Goal: Communication & Community: Answer question/provide support

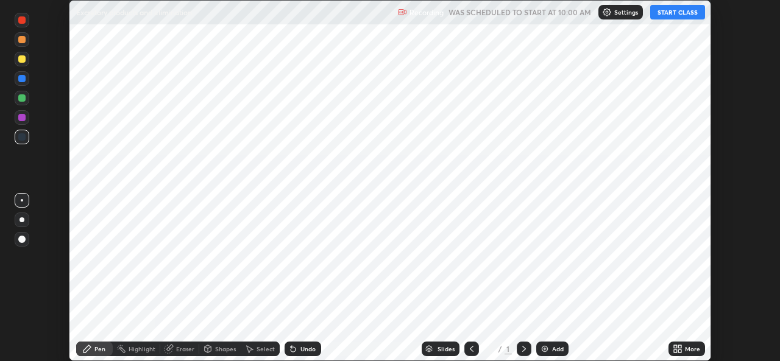
scroll to position [361, 780]
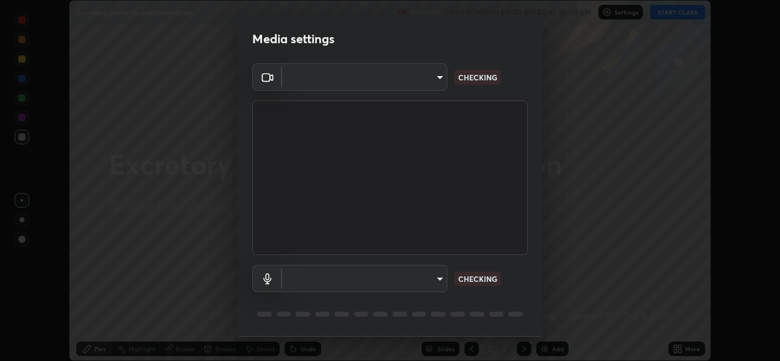
type input "d5dd4d4f0ad50d578cabb58e37a21e958f8cd01c412184e56a13254a0c40bdc7"
type input "36cd9f89a23acff87b04cca3604351d0b29241054667b16386bdc59ab177bbc1"
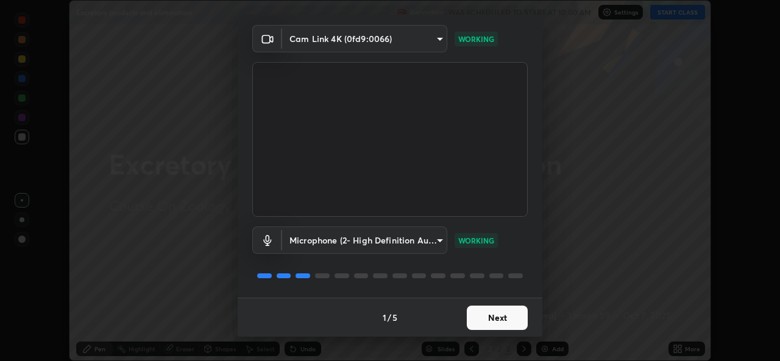
click at [513, 317] on button "Next" at bounding box center [497, 318] width 61 height 24
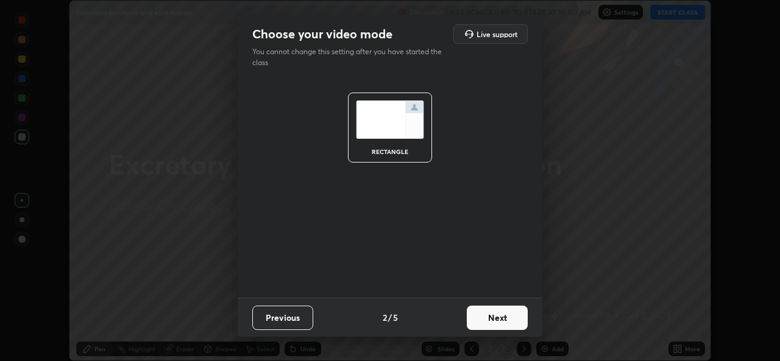
scroll to position [0, 0]
click at [517, 314] on button "Next" at bounding box center [497, 318] width 61 height 24
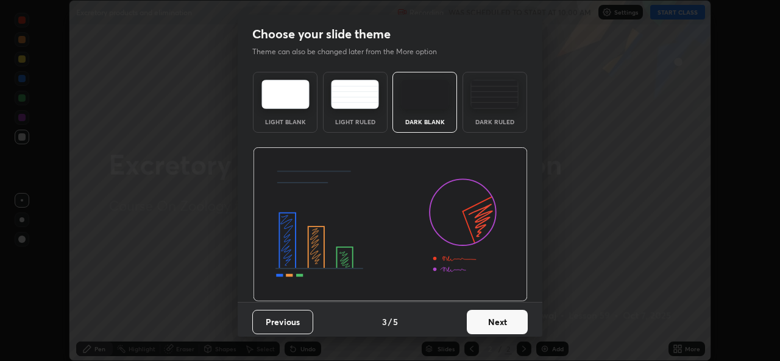
click at [519, 313] on button "Next" at bounding box center [497, 322] width 61 height 24
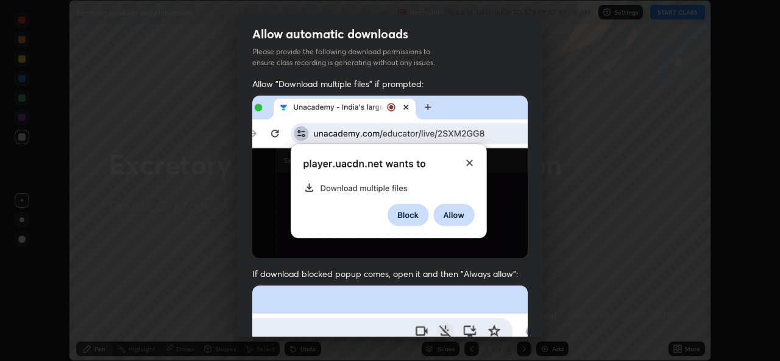
click at [524, 314] on div "Allow "Download multiple files" if prompted: If download blocked popup comes, o…" at bounding box center [390, 334] width 305 height 513
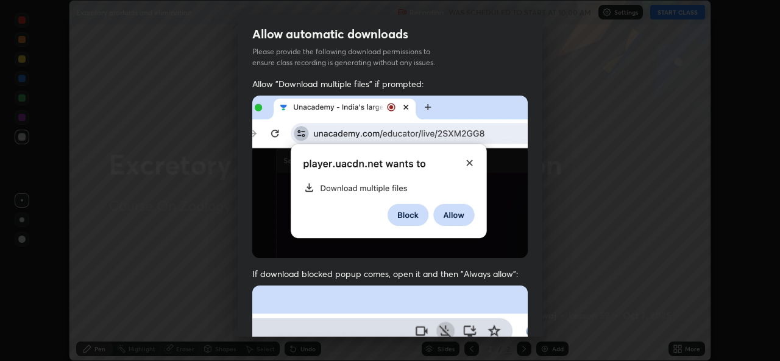
click at [524, 316] on div "Allow "Download multiple files" if prompted: If download blocked popup comes, o…" at bounding box center [390, 334] width 305 height 513
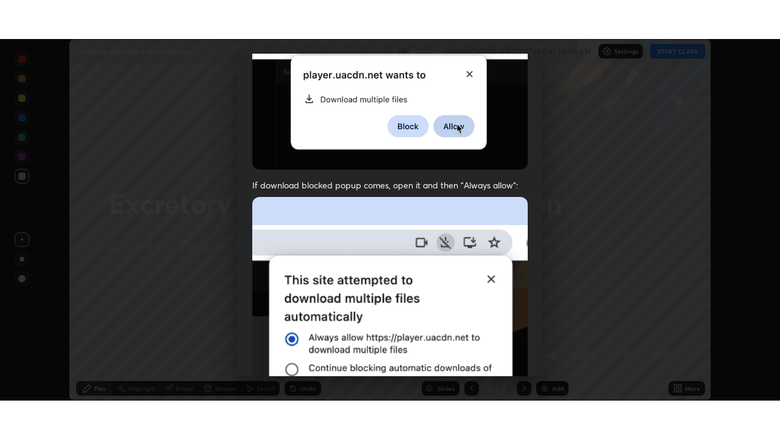
scroll to position [287, 0]
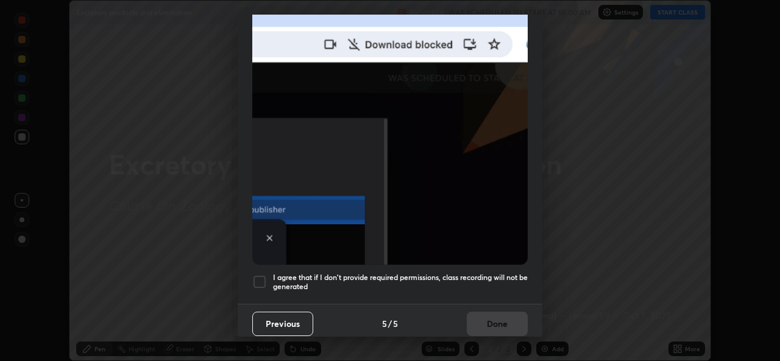
click at [261, 277] on div at bounding box center [259, 282] width 15 height 15
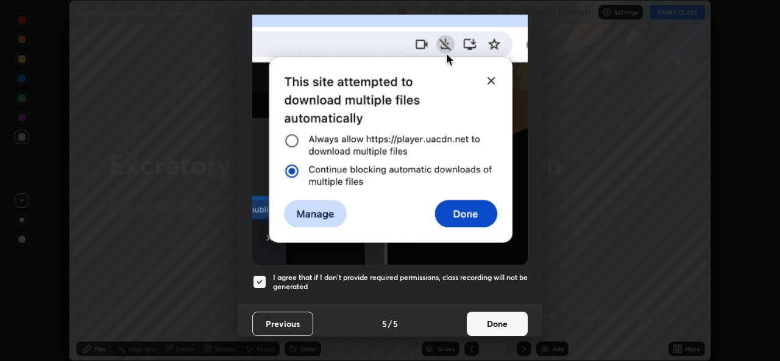
click at [503, 321] on button "Done" at bounding box center [497, 324] width 61 height 24
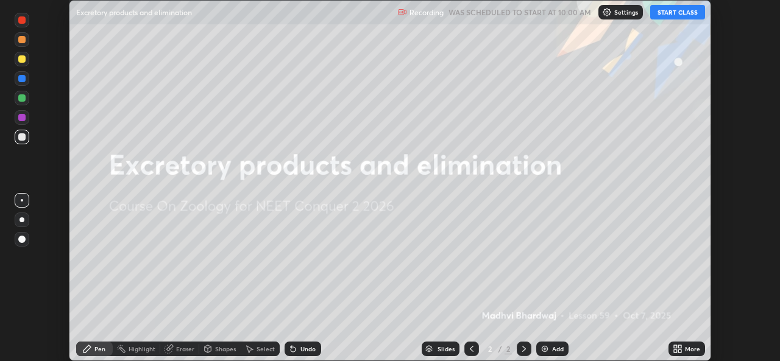
click at [671, 13] on button "START CLASS" at bounding box center [677, 12] width 55 height 15
click at [684, 348] on div "More" at bounding box center [686, 349] width 37 height 15
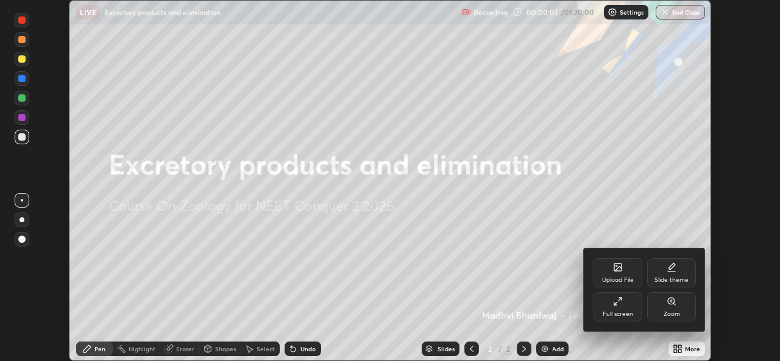
click at [619, 306] on div "Full screen" at bounding box center [617, 306] width 49 height 29
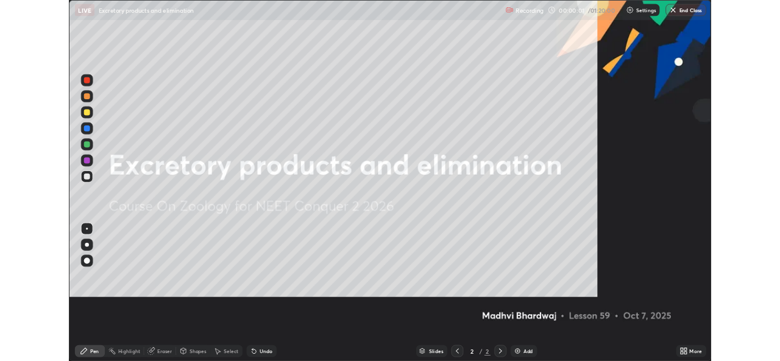
scroll to position [439, 780]
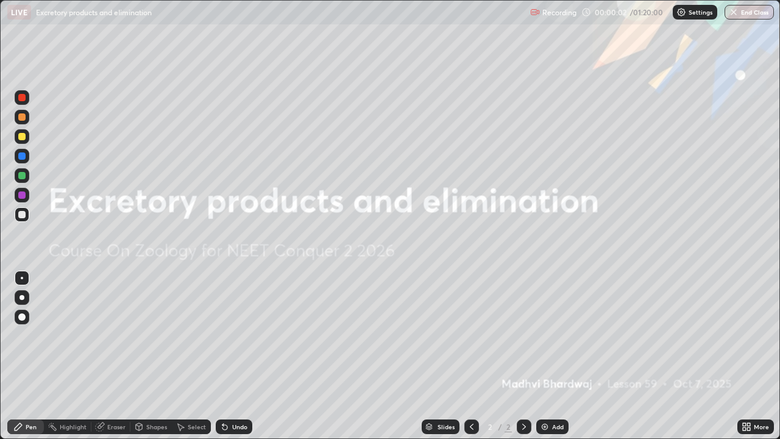
click at [557, 361] on div "Add" at bounding box center [558, 426] width 12 height 6
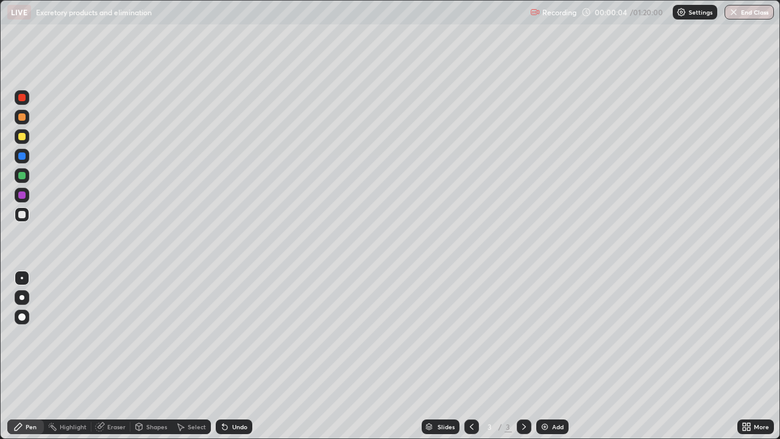
click at [27, 138] on div at bounding box center [22, 136] width 15 height 15
click at [26, 99] on div at bounding box center [22, 97] width 15 height 15
click at [23, 317] on div at bounding box center [21, 316] width 7 height 7
click at [241, 361] on div "Undo" at bounding box center [239, 426] width 15 height 6
click at [22, 278] on div at bounding box center [22, 278] width 2 height 2
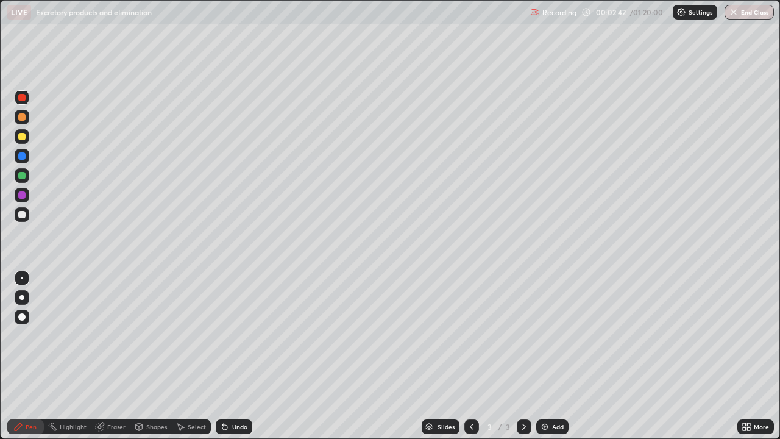
click at [556, 361] on div "Add" at bounding box center [558, 426] width 12 height 6
click at [250, 361] on div "Undo" at bounding box center [234, 426] width 37 height 15
click at [470, 361] on icon at bounding box center [472, 427] width 10 height 10
click at [27, 274] on div at bounding box center [22, 277] width 15 height 15
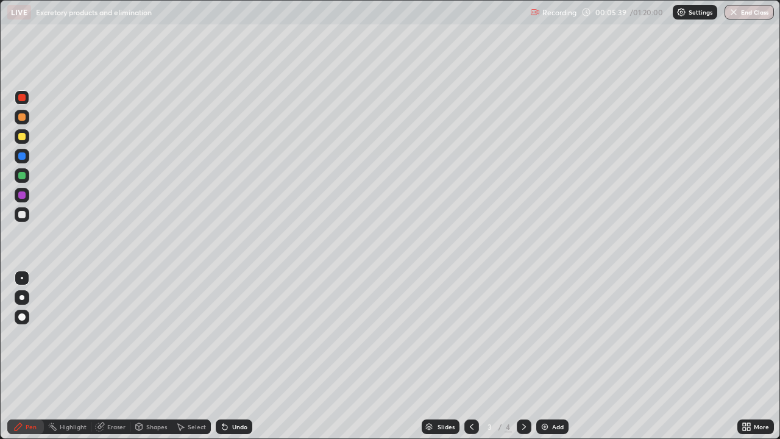
click at [24, 213] on div at bounding box center [21, 214] width 7 height 7
click at [27, 97] on div at bounding box center [22, 97] width 15 height 15
click at [28, 176] on div at bounding box center [22, 175] width 15 height 15
click at [24, 298] on div at bounding box center [21, 297] width 5 height 5
click at [22, 278] on div at bounding box center [22, 278] width 2 height 2
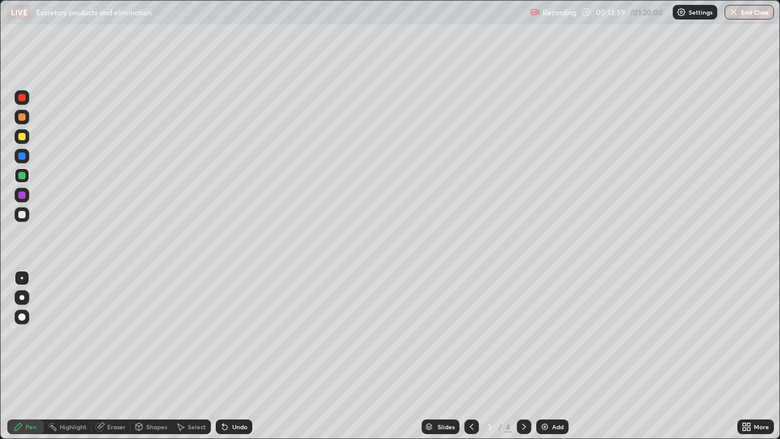
click at [22, 215] on div at bounding box center [21, 214] width 7 height 7
click at [21, 138] on div at bounding box center [21, 136] width 7 height 7
click at [559, 361] on div "Add" at bounding box center [558, 426] width 12 height 6
click at [157, 361] on div "Shapes" at bounding box center [156, 426] width 21 height 6
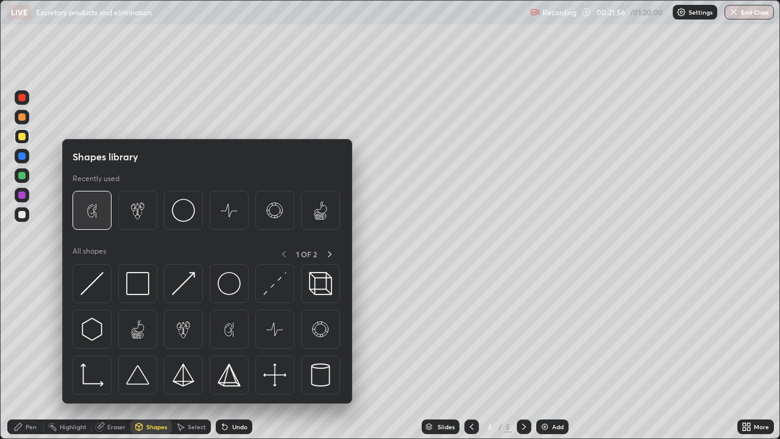
click at [91, 206] on img at bounding box center [91, 210] width 23 height 23
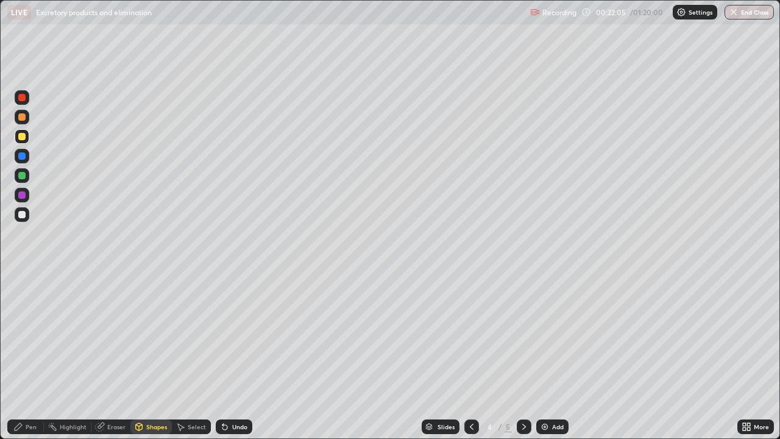
click at [28, 211] on div at bounding box center [22, 214] width 15 height 15
click at [474, 361] on div at bounding box center [471, 426] width 15 height 15
click at [523, 361] on icon at bounding box center [524, 427] width 10 height 10
click at [31, 361] on div "Pen" at bounding box center [31, 426] width 11 height 6
click at [240, 361] on div "Undo" at bounding box center [239, 426] width 15 height 6
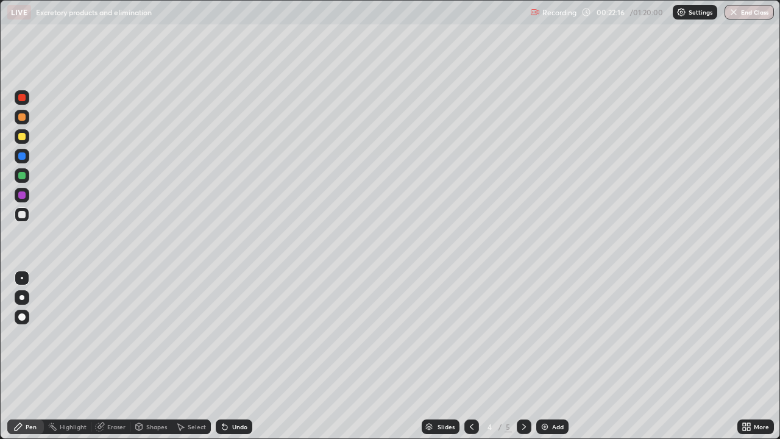
click at [17, 361] on icon at bounding box center [18, 426] width 7 height 7
click at [35, 361] on div "Pen" at bounding box center [31, 426] width 11 height 6
click at [556, 361] on div "Add" at bounding box center [558, 426] width 12 height 6
click at [157, 361] on div "Shapes" at bounding box center [150, 426] width 41 height 15
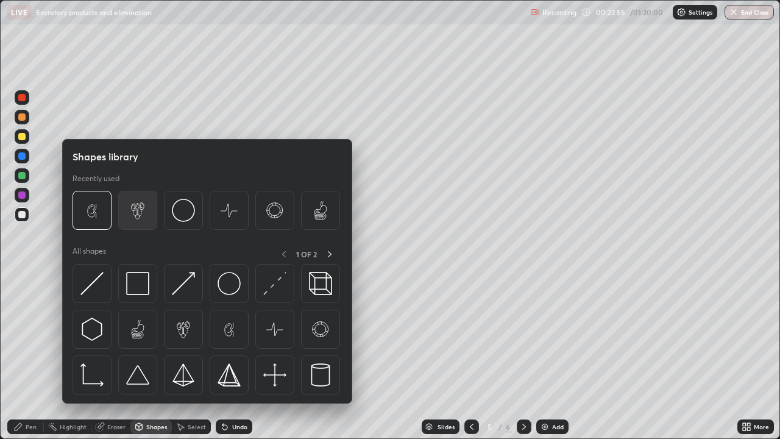
click at [135, 208] on img at bounding box center [137, 210] width 23 height 23
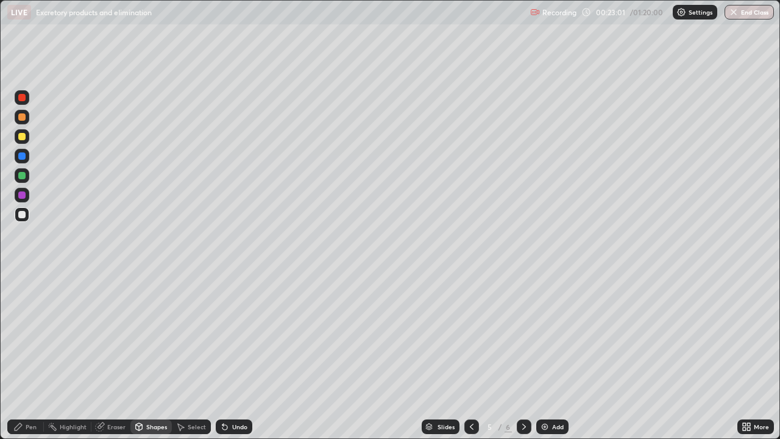
click at [22, 96] on div at bounding box center [21, 97] width 7 height 7
click at [23, 156] on div at bounding box center [21, 155] width 7 height 7
click at [26, 97] on div at bounding box center [22, 97] width 15 height 15
click at [32, 361] on div "Pen" at bounding box center [31, 426] width 11 height 6
click at [23, 317] on div at bounding box center [21, 316] width 7 height 7
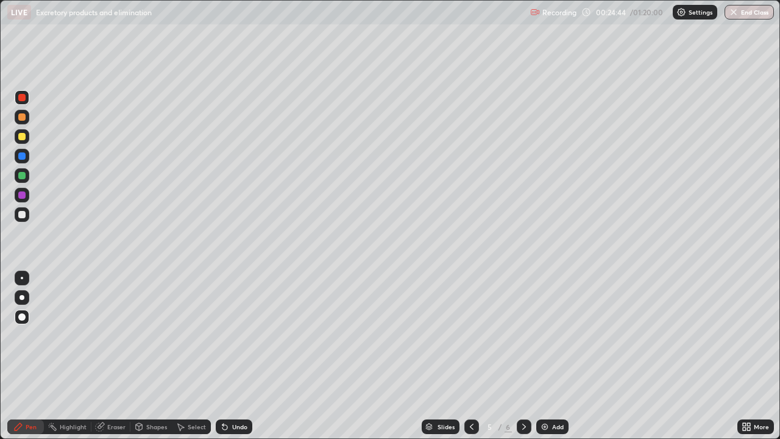
click at [29, 177] on div at bounding box center [22, 175] width 15 height 15
click at [26, 160] on div at bounding box center [22, 156] width 15 height 15
click at [748, 361] on icon at bounding box center [746, 427] width 10 height 10
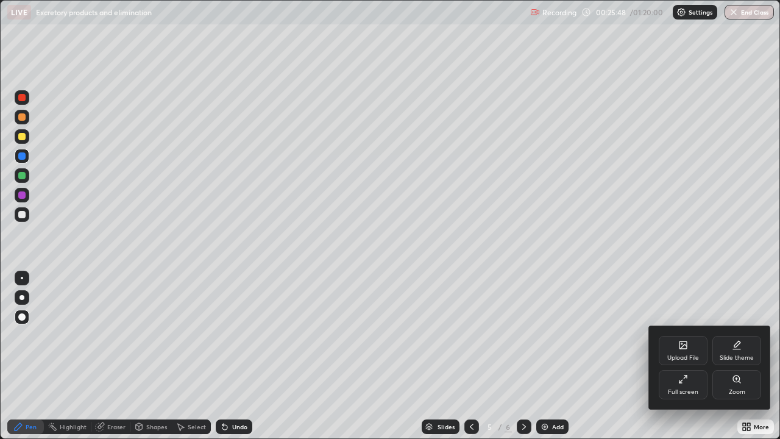
click at [690, 361] on div "Full screen" at bounding box center [683, 392] width 30 height 6
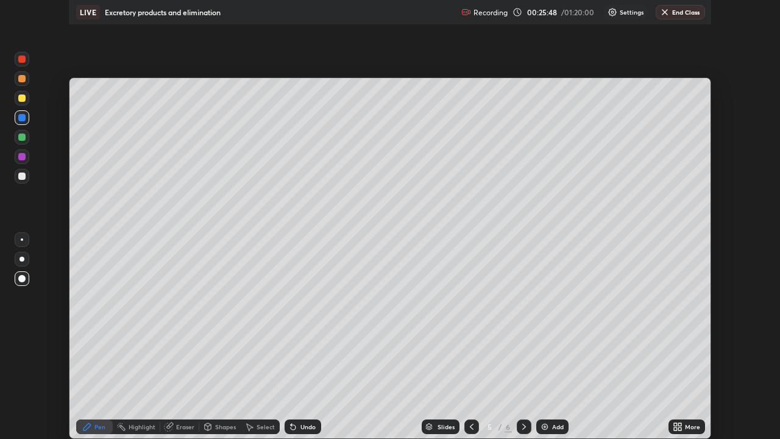
scroll to position [60560, 60142]
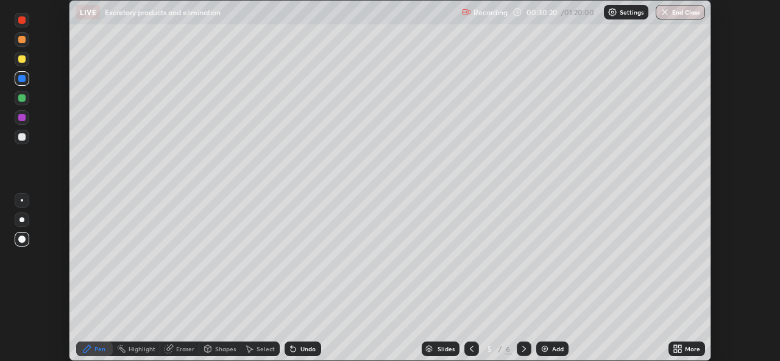
click at [675, 347] on icon at bounding box center [675, 346] width 3 height 3
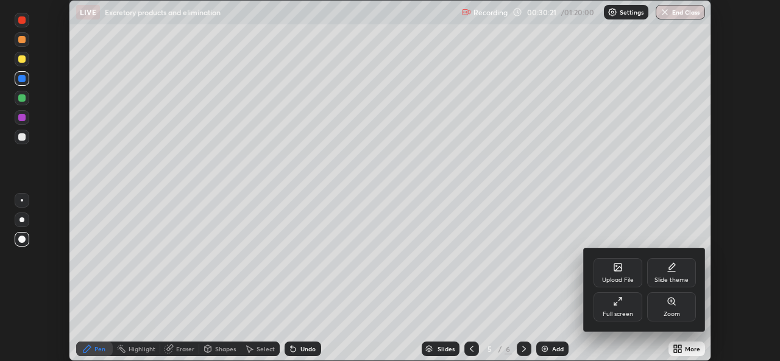
click at [629, 303] on div "Full screen" at bounding box center [617, 306] width 49 height 29
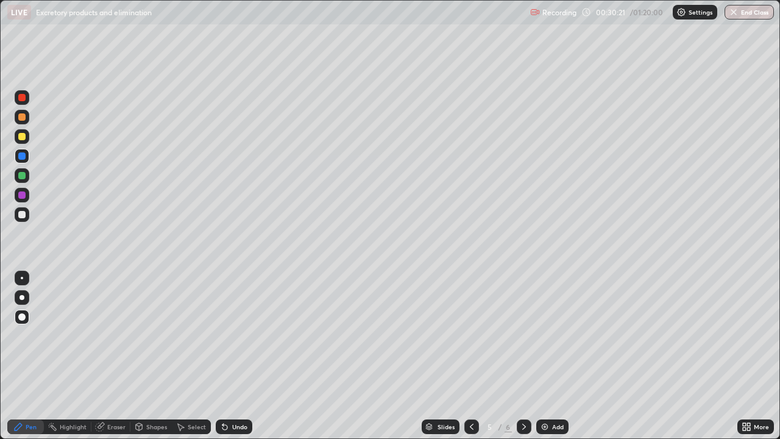
scroll to position [439, 780]
click at [562, 361] on div "Add" at bounding box center [552, 426] width 32 height 15
click at [29, 217] on div at bounding box center [22, 214] width 15 height 15
click at [27, 97] on div at bounding box center [22, 97] width 15 height 15
click at [23, 138] on div at bounding box center [21, 136] width 7 height 7
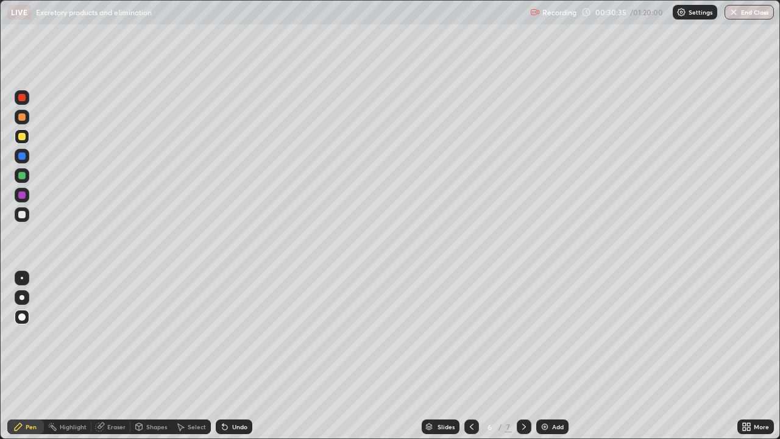
click at [23, 97] on div at bounding box center [21, 97] width 7 height 7
click at [27, 161] on div at bounding box center [22, 156] width 15 height 15
click at [26, 97] on div at bounding box center [22, 97] width 15 height 15
click at [22, 278] on div at bounding box center [22, 278] width 2 height 2
click at [27, 157] on div at bounding box center [22, 156] width 15 height 15
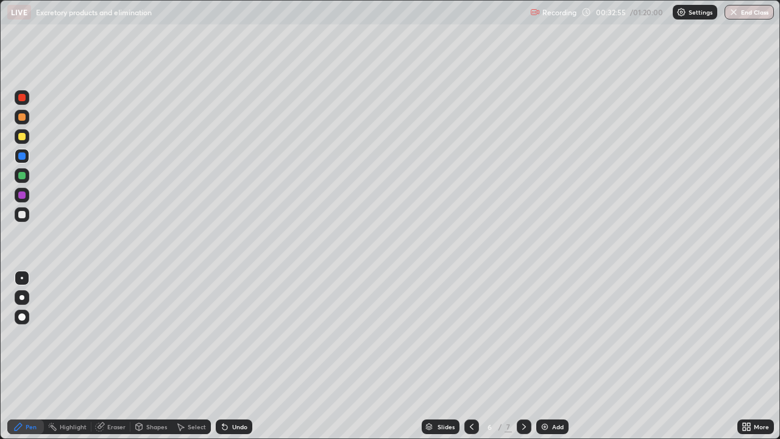
click at [236, 361] on div "Undo" at bounding box center [239, 426] width 15 height 6
click at [565, 361] on div "Add" at bounding box center [552, 426] width 32 height 15
click at [23, 97] on div at bounding box center [21, 97] width 7 height 7
click at [25, 214] on div at bounding box center [21, 214] width 7 height 7
click at [554, 361] on div "Add" at bounding box center [552, 426] width 32 height 15
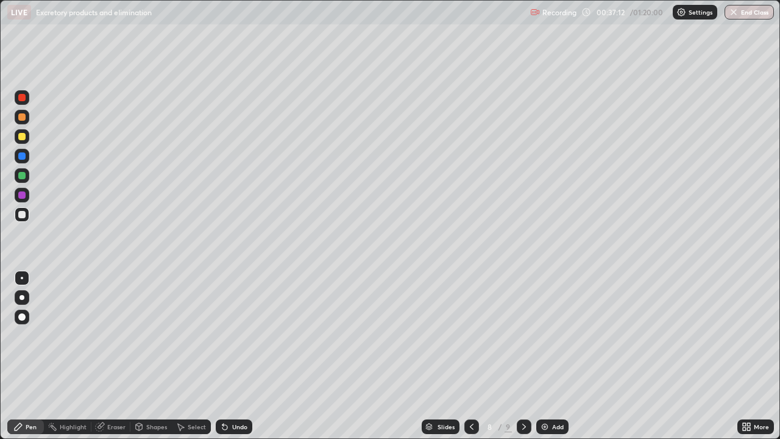
click at [28, 97] on div at bounding box center [22, 97] width 15 height 15
click at [29, 214] on div at bounding box center [22, 214] width 15 height 15
click at [23, 100] on div at bounding box center [21, 97] width 7 height 7
click at [28, 216] on div at bounding box center [22, 214] width 15 height 15
click at [250, 361] on div "Undo" at bounding box center [234, 426] width 37 height 15
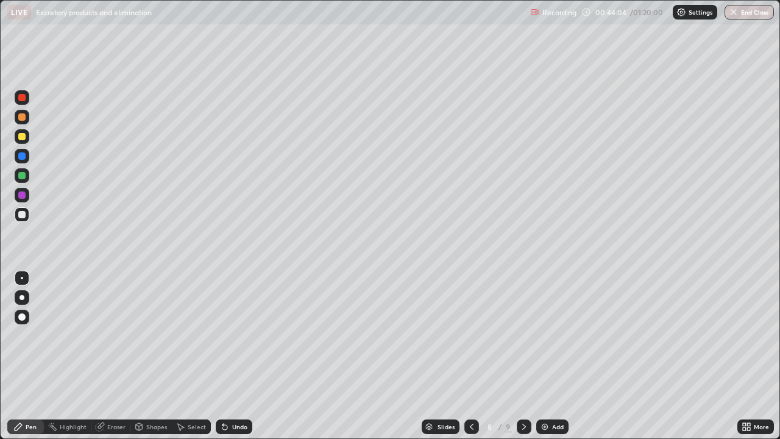
click at [542, 361] on div "Add" at bounding box center [552, 426] width 32 height 15
click at [24, 223] on div at bounding box center [22, 214] width 15 height 19
click at [27, 97] on div at bounding box center [22, 97] width 15 height 15
click at [26, 219] on div at bounding box center [22, 214] width 15 height 15
click at [28, 140] on div at bounding box center [22, 136] width 15 height 15
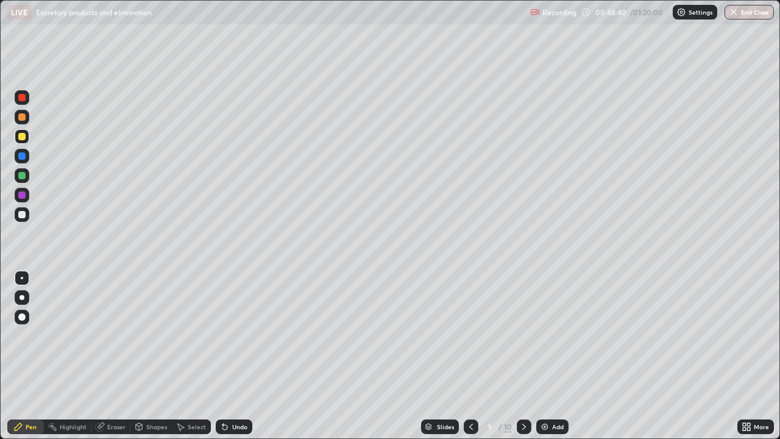
click at [27, 216] on div at bounding box center [22, 214] width 15 height 15
click at [27, 177] on div at bounding box center [22, 175] width 15 height 15
click at [28, 141] on div at bounding box center [22, 136] width 15 height 15
click at [26, 175] on div at bounding box center [22, 175] width 15 height 15
click at [28, 102] on div at bounding box center [22, 97] width 15 height 15
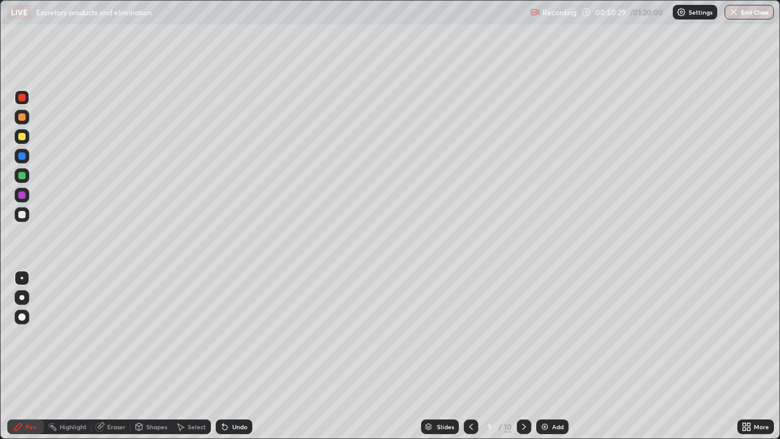
click at [26, 174] on div at bounding box center [22, 175] width 15 height 15
click at [23, 97] on div at bounding box center [21, 97] width 7 height 7
click at [560, 361] on div "Add" at bounding box center [558, 426] width 12 height 6
click at [475, 361] on div at bounding box center [471, 426] width 15 height 15
click at [23, 97] on div at bounding box center [21, 97] width 7 height 7
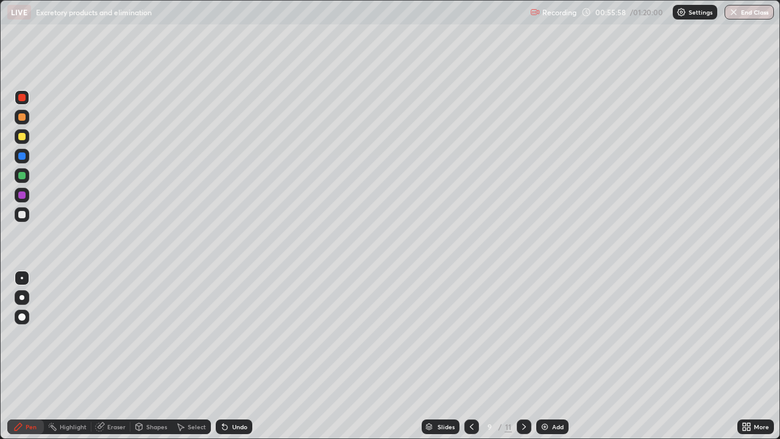
click at [26, 219] on div at bounding box center [22, 214] width 15 height 15
click at [23, 97] on div at bounding box center [21, 97] width 7 height 7
click at [561, 361] on div "Add" at bounding box center [558, 426] width 12 height 6
click at [26, 214] on div at bounding box center [22, 214] width 15 height 15
click at [28, 96] on div at bounding box center [22, 97] width 15 height 15
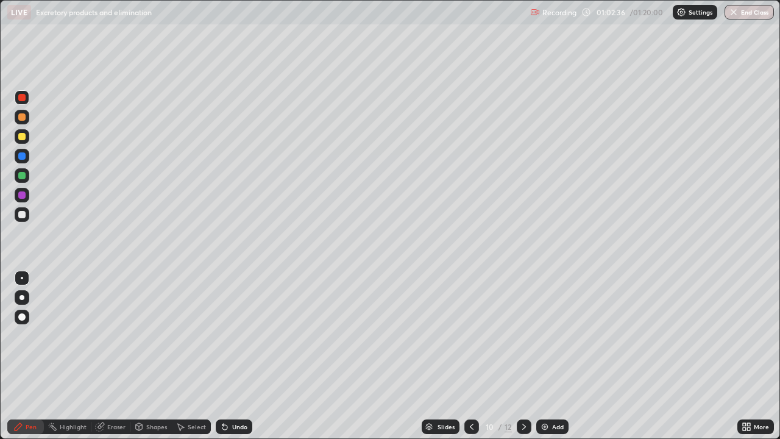
click at [29, 136] on div at bounding box center [22, 136] width 15 height 15
click at [26, 99] on div at bounding box center [22, 97] width 15 height 15
click at [27, 178] on div at bounding box center [22, 175] width 15 height 15
click at [236, 361] on div "Undo" at bounding box center [239, 426] width 15 height 6
click at [27, 138] on div at bounding box center [22, 136] width 15 height 15
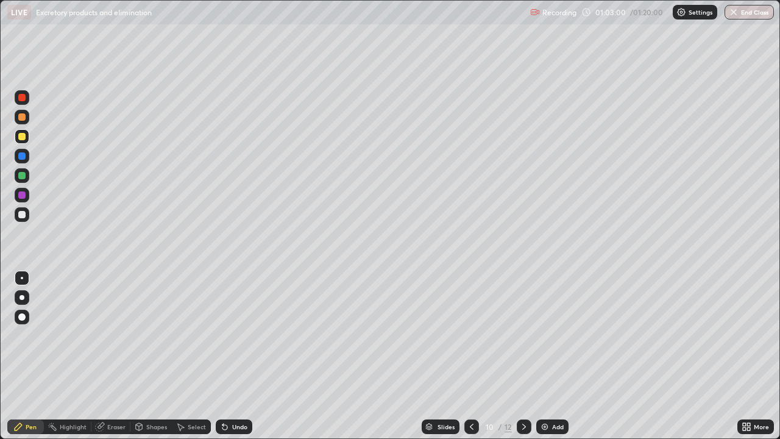
click at [29, 102] on div at bounding box center [22, 97] width 15 height 19
click at [29, 217] on div at bounding box center [22, 214] width 15 height 15
click at [28, 136] on div at bounding box center [22, 136] width 15 height 15
click at [248, 361] on div "Undo" at bounding box center [234, 426] width 37 height 15
click at [246, 361] on div "Undo" at bounding box center [234, 426] width 37 height 15
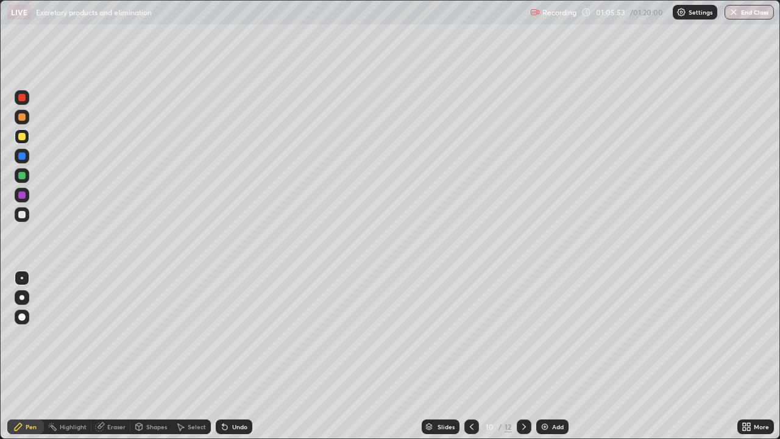
click at [550, 361] on div "Add" at bounding box center [552, 426] width 32 height 15
click at [27, 214] on div at bounding box center [22, 214] width 15 height 15
click at [21, 120] on div at bounding box center [21, 116] width 7 height 7
click at [27, 216] on div at bounding box center [22, 214] width 15 height 15
click at [24, 96] on div at bounding box center [21, 97] width 7 height 7
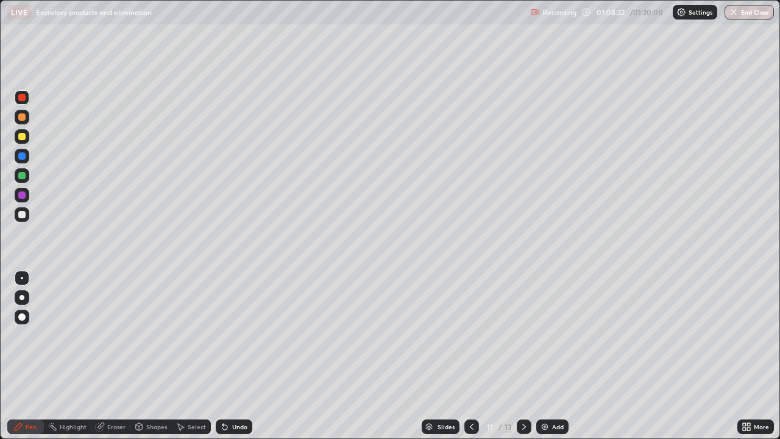
click at [22, 215] on div at bounding box center [21, 214] width 7 height 7
click at [28, 217] on div at bounding box center [22, 214] width 15 height 15
click at [241, 361] on div "Undo" at bounding box center [239, 426] width 15 height 6
click at [245, 361] on div "Undo" at bounding box center [234, 426] width 37 height 15
click at [244, 361] on div "Undo" at bounding box center [239, 426] width 15 height 6
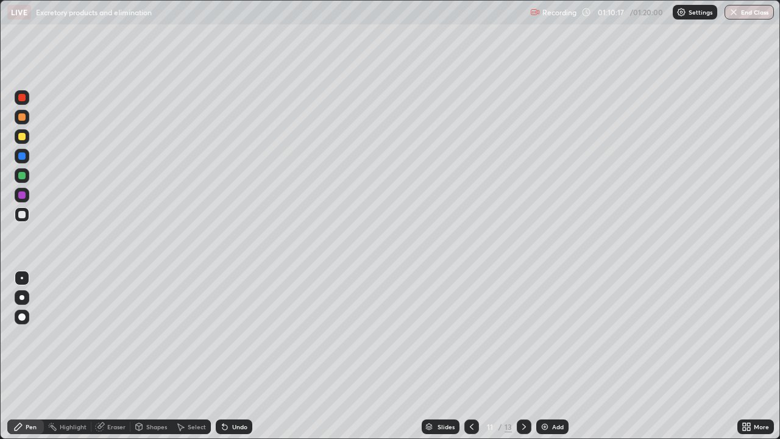
click at [19, 97] on div at bounding box center [21, 97] width 7 height 7
click at [21, 136] on div at bounding box center [21, 136] width 7 height 7
click at [565, 361] on div "Add" at bounding box center [552, 426] width 32 height 15
click at [27, 217] on div at bounding box center [22, 214] width 15 height 15
click at [757, 18] on button "End Class" at bounding box center [750, 12] width 48 height 15
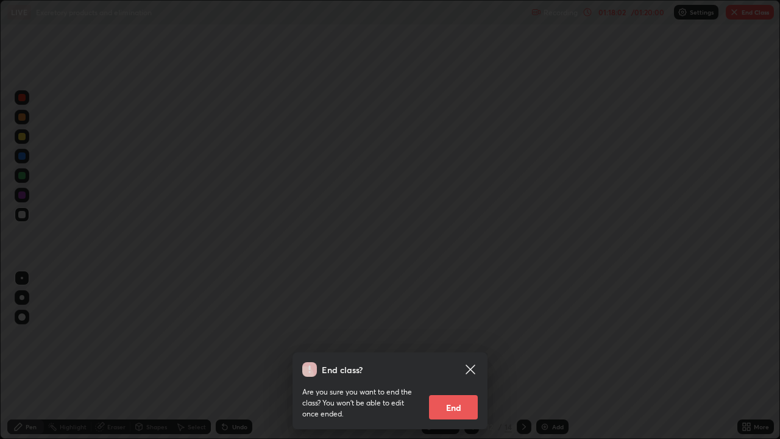
click at [465, 361] on button "End" at bounding box center [453, 407] width 49 height 24
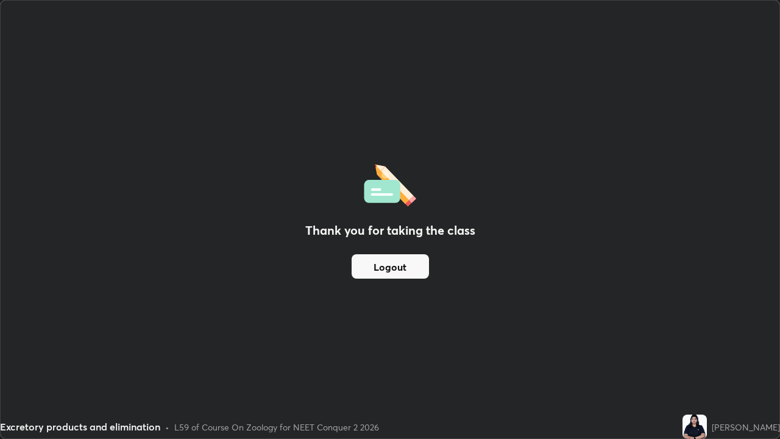
click at [421, 263] on button "Logout" at bounding box center [390, 266] width 77 height 24
click at [415, 266] on button "Logout" at bounding box center [390, 266] width 77 height 24
click at [414, 263] on button "Logout" at bounding box center [390, 266] width 77 height 24
click at [409, 265] on button "Logout" at bounding box center [390, 266] width 77 height 24
